Goal: Task Accomplishment & Management: Use online tool/utility

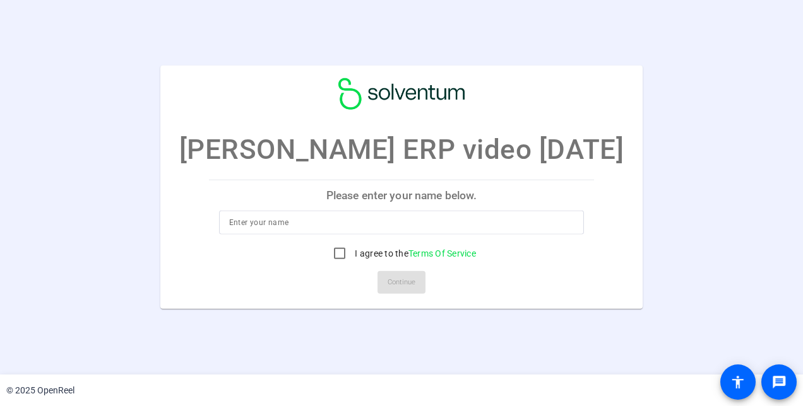
click at [314, 227] on input at bounding box center [401, 222] width 345 height 15
type input "[PERSON_NAME]"
click at [346, 255] on input "I agree to the Terms Of Service" at bounding box center [339, 253] width 25 height 25
checkbox input "true"
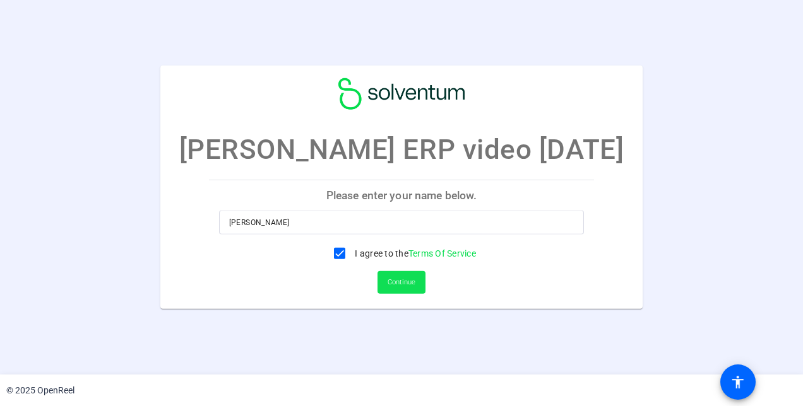
click at [413, 282] on span "Continue" at bounding box center [401, 282] width 28 height 19
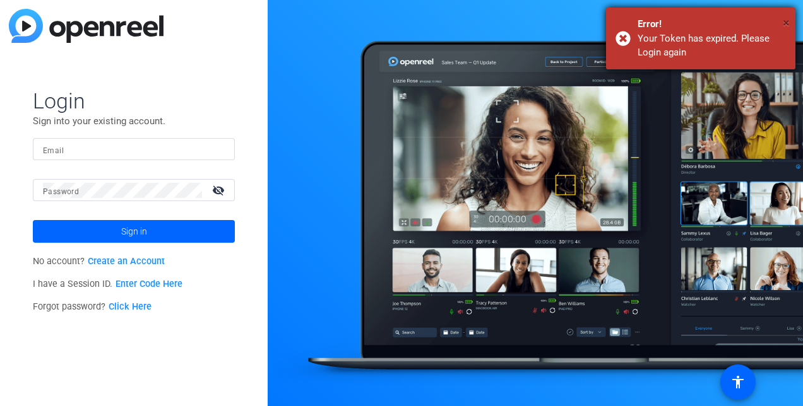
click at [786, 23] on span "×" at bounding box center [785, 22] width 7 height 15
click at [745, 45] on div "Your Token has expired. Please Login again" at bounding box center [711, 46] width 148 height 28
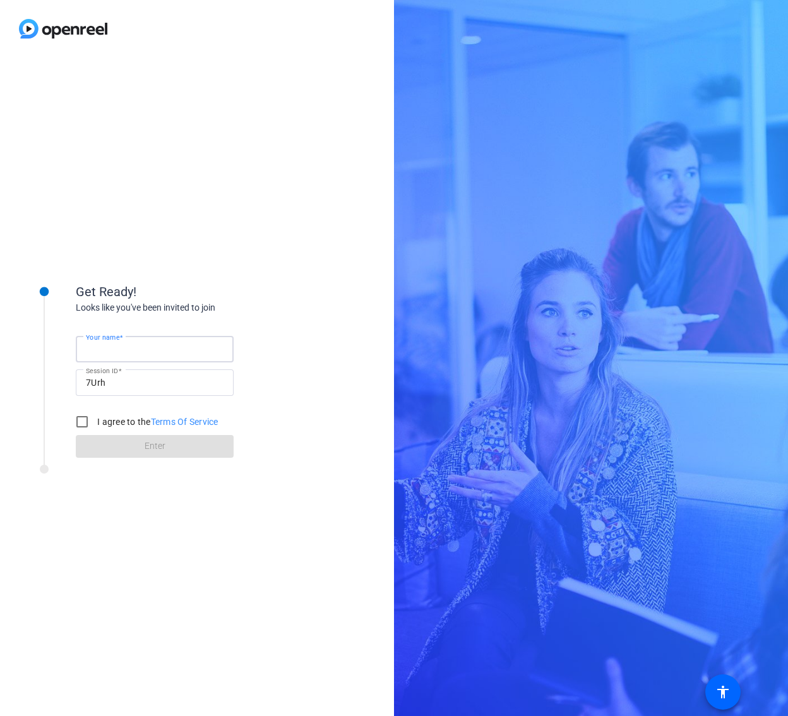
click at [164, 350] on input "Your name" at bounding box center [155, 348] width 138 height 15
type input "[PERSON_NAME]"
click at [85, 423] on input "I agree to the Terms Of Service" at bounding box center [81, 421] width 25 height 25
checkbox input "true"
click at [143, 443] on span at bounding box center [155, 446] width 158 height 30
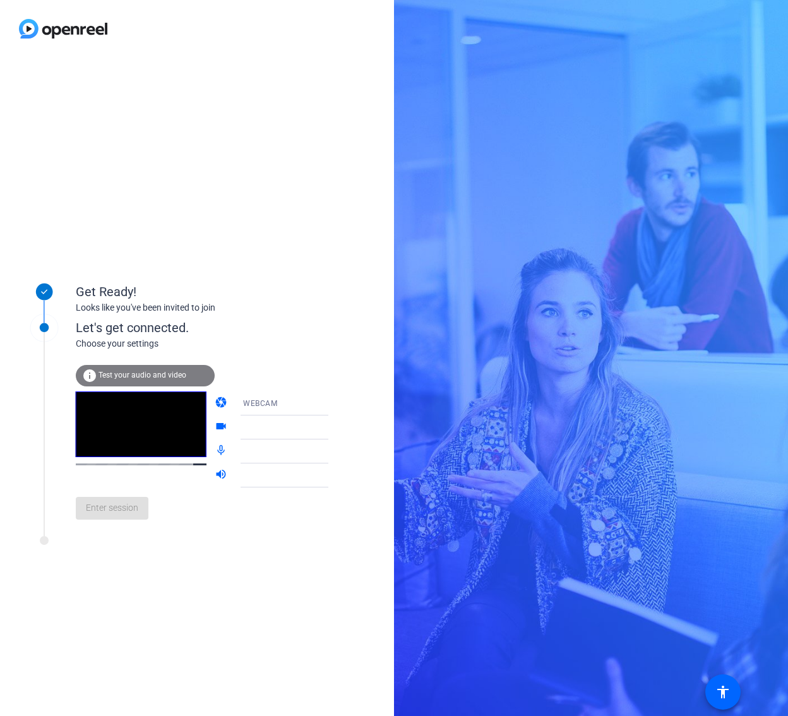
click at [206, 521] on div "Enter session" at bounding box center [215, 508] width 278 height 42
click at [151, 376] on span "Test your audio and video" at bounding box center [142, 374] width 88 height 9
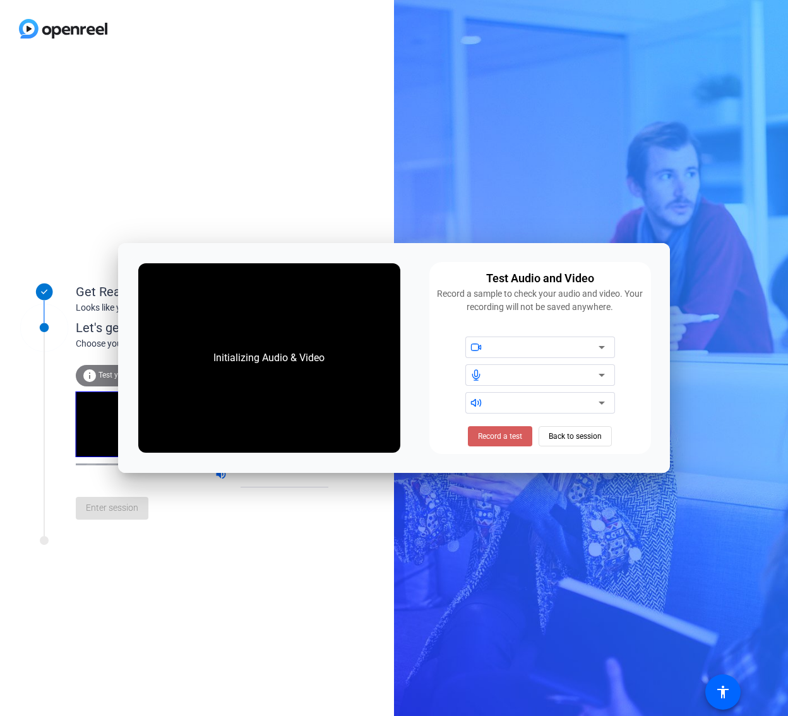
click at [498, 439] on span "Record a test" at bounding box center [500, 435] width 44 height 11
click at [504, 441] on span "Stop Testing (6s)" at bounding box center [499, 435] width 57 height 11
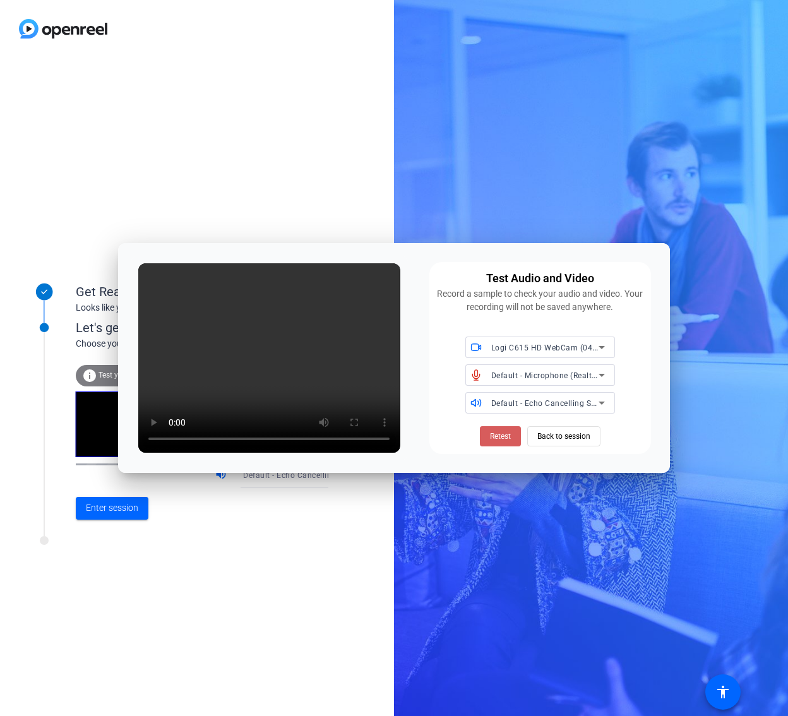
click at [508, 441] on span "Retest" at bounding box center [500, 435] width 21 height 11
click at [603, 375] on icon at bounding box center [601, 375] width 6 height 3
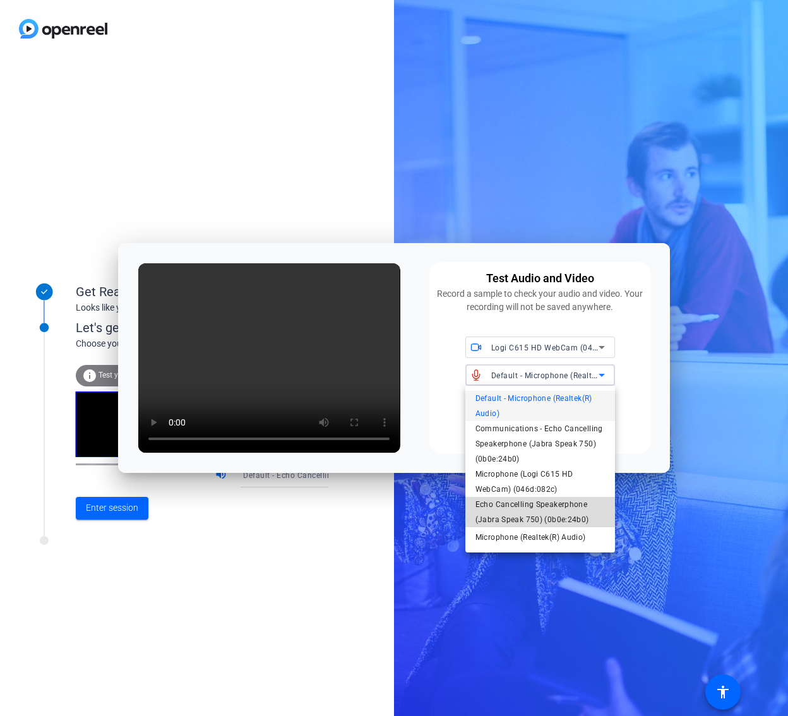
click at [552, 523] on span "Echo Cancelling Speakerphone (Jabra Speak 750) (0b0e:24b0)" at bounding box center [539, 512] width 129 height 30
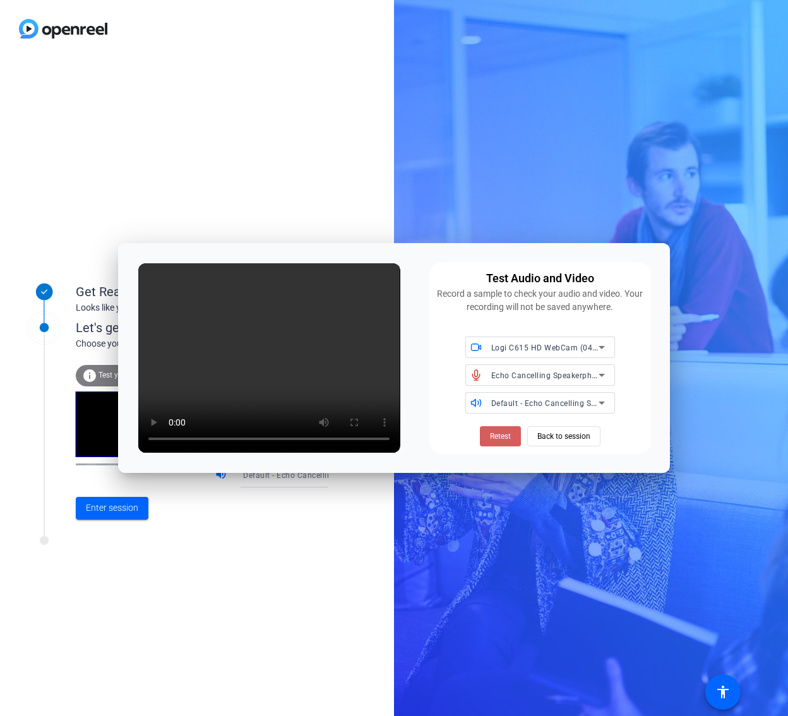
click at [502, 437] on span "Retest" at bounding box center [500, 435] width 21 height 11
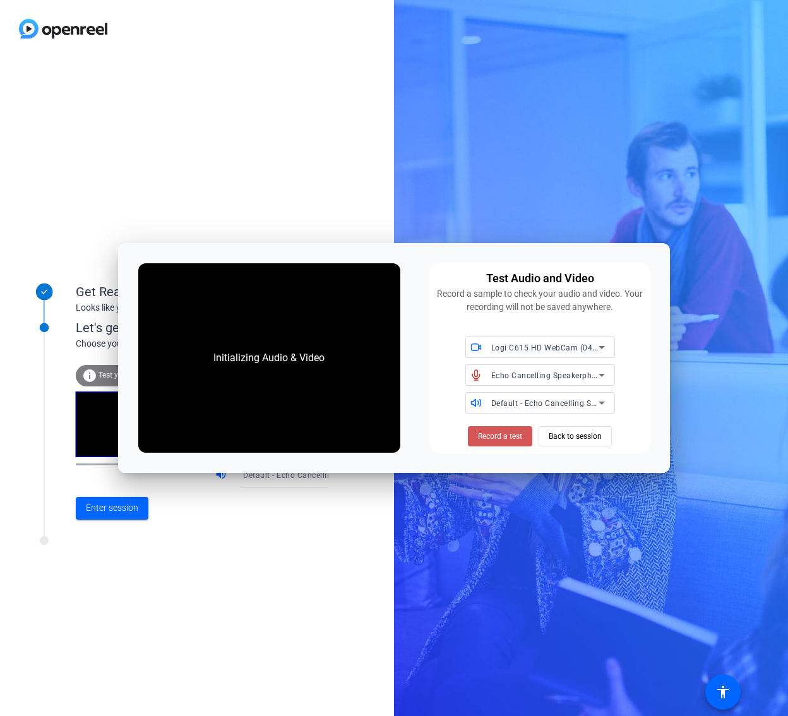
click at [502, 437] on span "Record a test" at bounding box center [500, 435] width 44 height 11
click at [502, 437] on span "Stop Testing (2s)" at bounding box center [499, 435] width 57 height 11
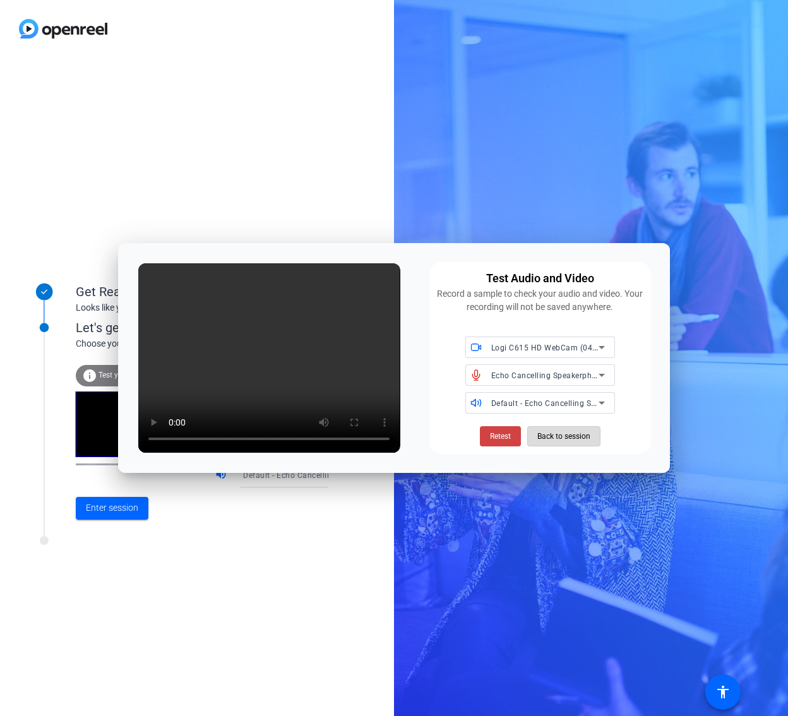
click at [558, 440] on span "Back to session" at bounding box center [563, 436] width 53 height 24
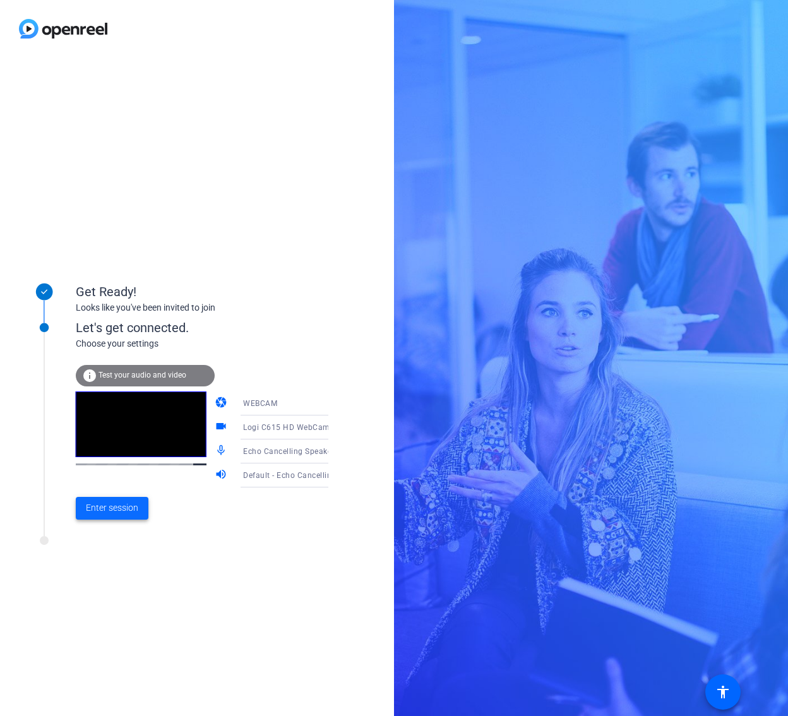
click at [117, 518] on span at bounding box center [112, 508] width 73 height 30
